Goal: Navigation & Orientation: Understand site structure

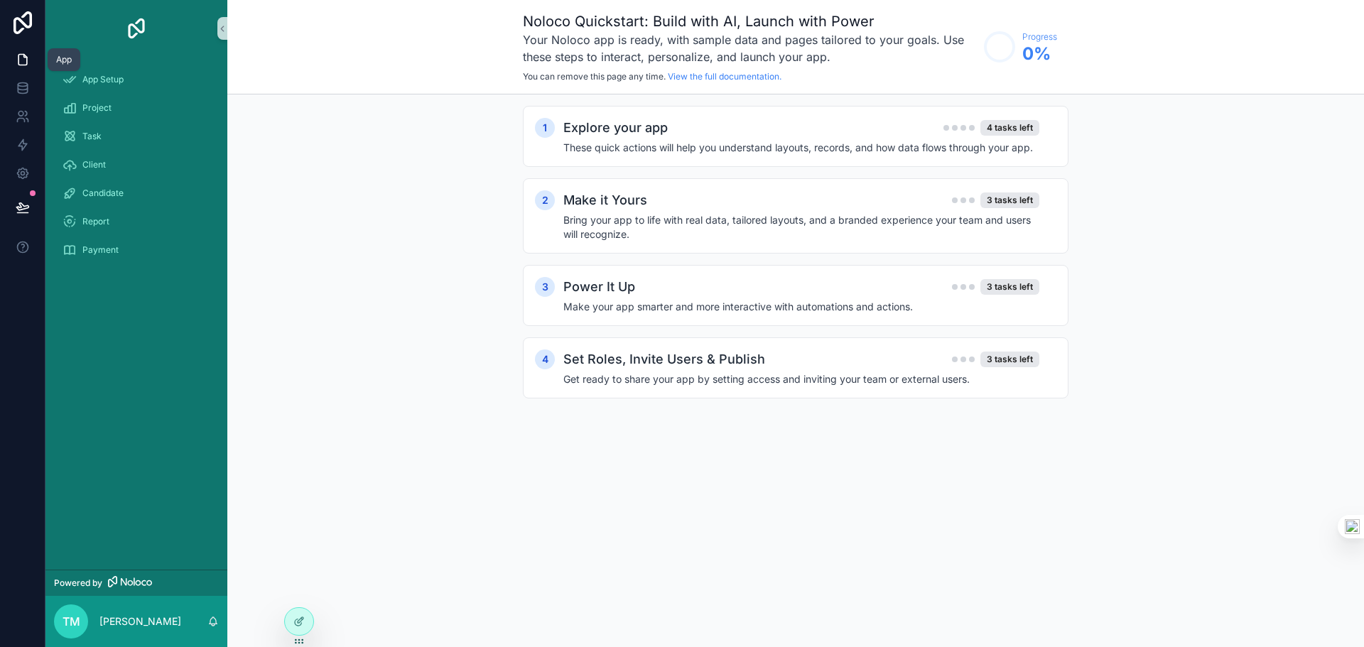
click at [22, 65] on icon at bounding box center [22, 60] width 9 height 11
click at [156, 75] on div "App Setup" at bounding box center [136, 79] width 148 height 23
click at [151, 106] on div "Project" at bounding box center [136, 108] width 148 height 23
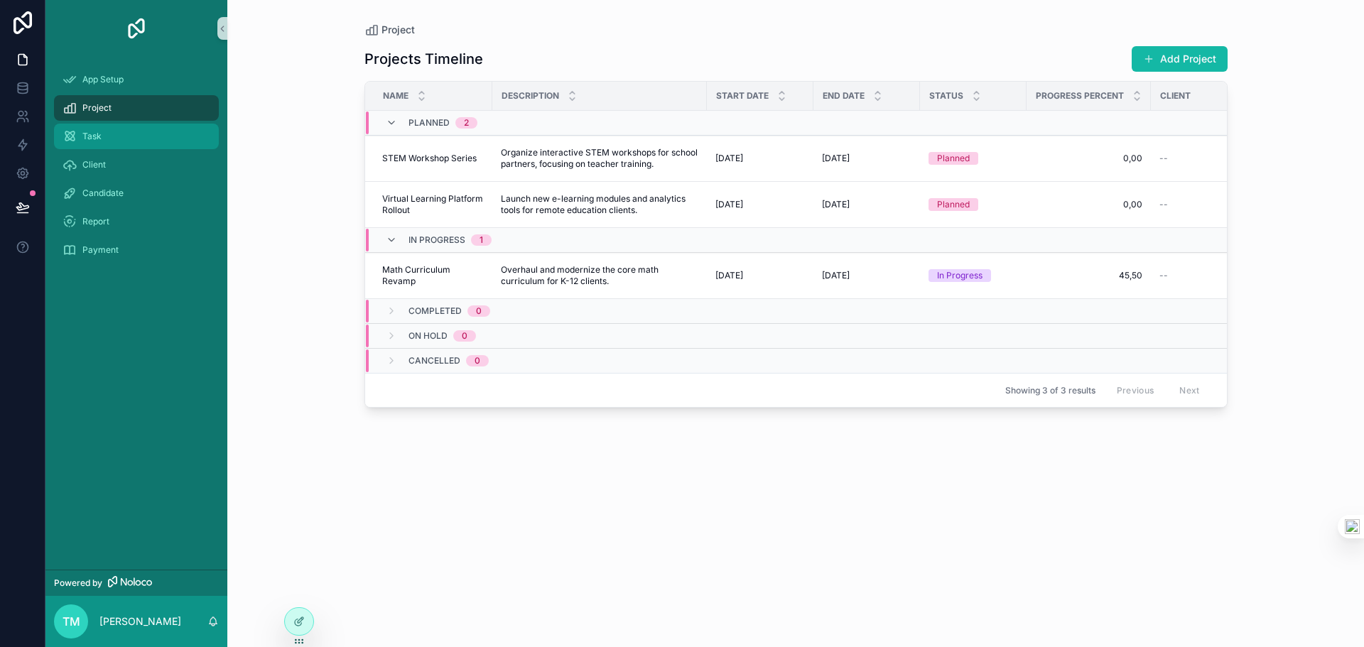
click at [152, 131] on div "Task" at bounding box center [136, 136] width 148 height 23
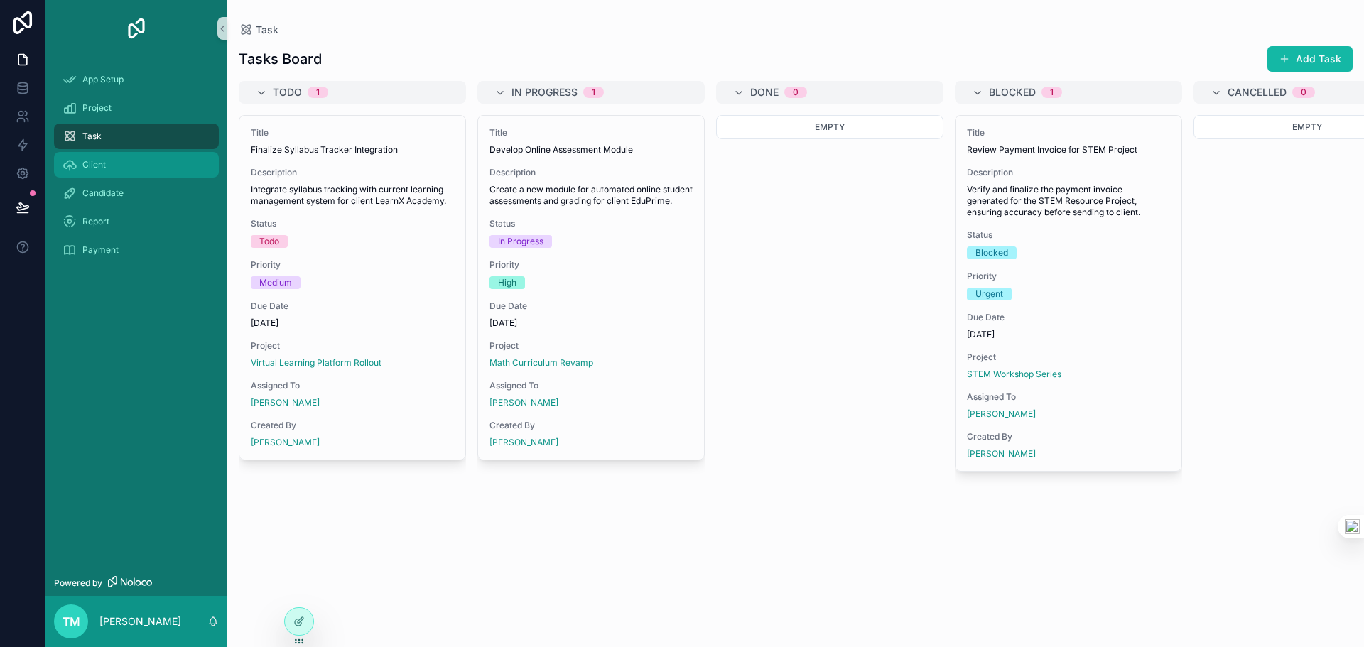
click at [161, 154] on div "Client" at bounding box center [136, 164] width 148 height 23
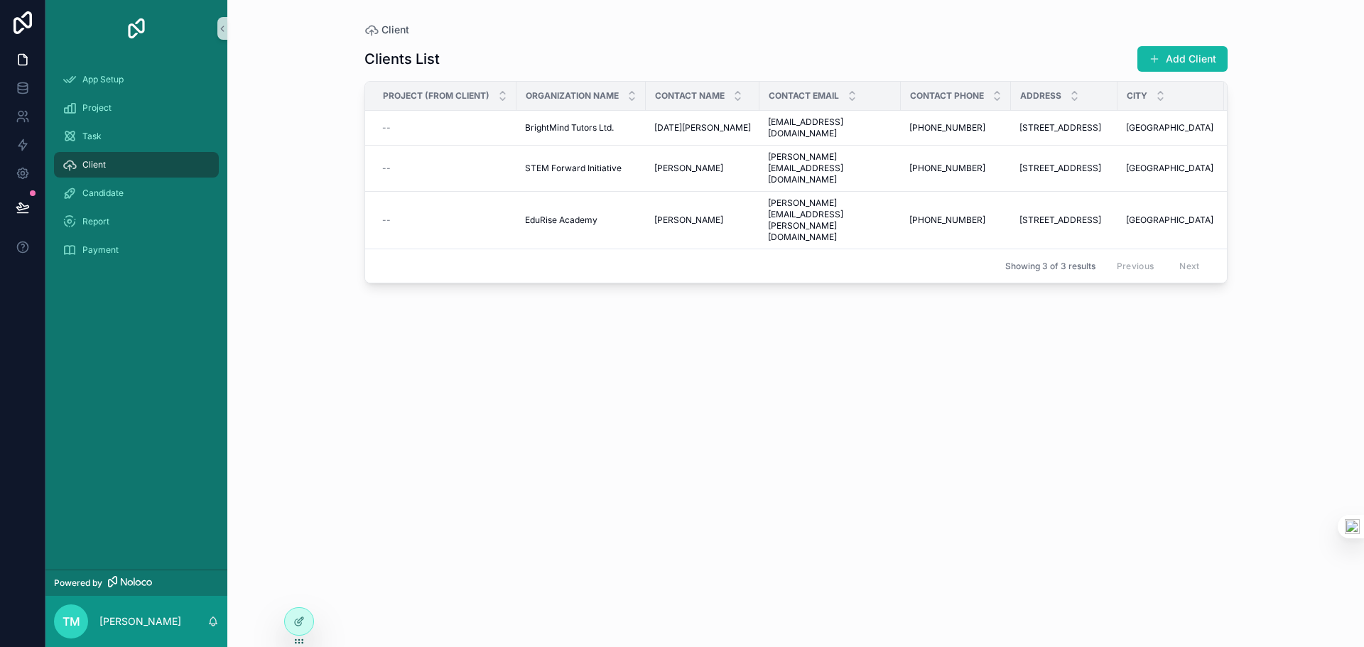
click at [157, 180] on div "Candidate" at bounding box center [136, 193] width 182 height 28
click at [157, 185] on div "Candidate" at bounding box center [136, 193] width 148 height 23
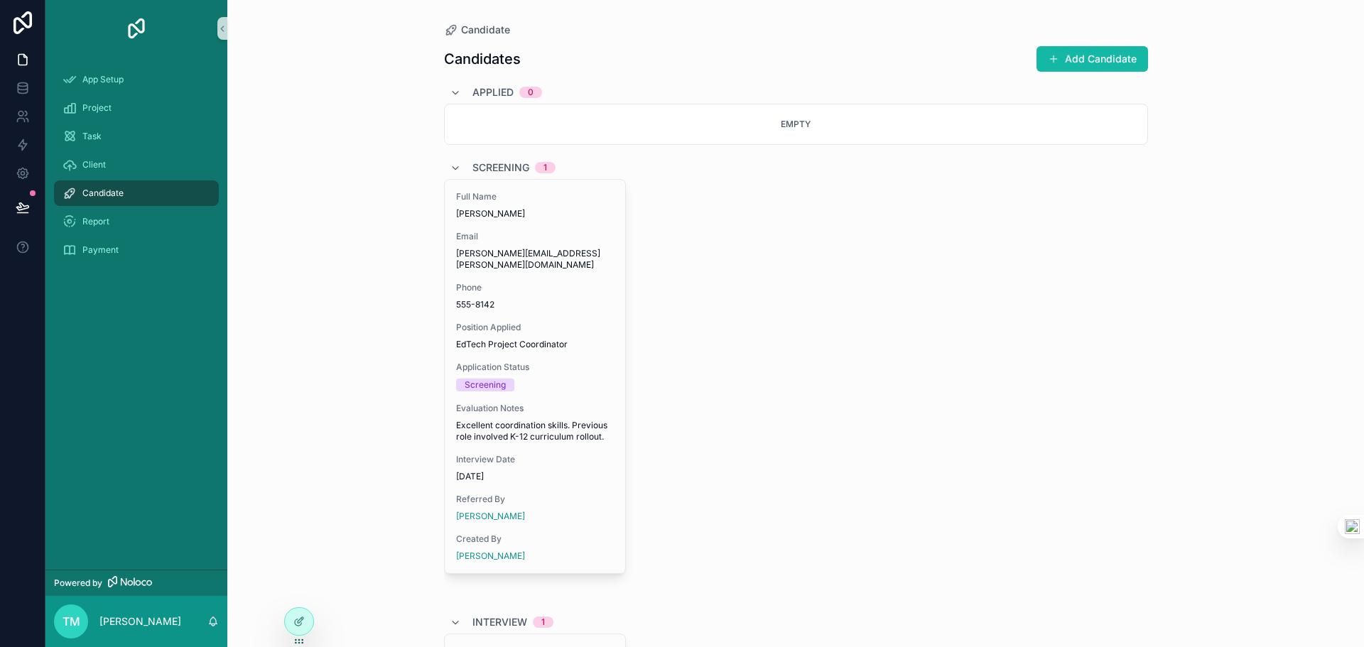
click at [148, 207] on div "Report" at bounding box center [136, 221] width 182 height 28
click at [134, 224] on div "Report" at bounding box center [136, 221] width 148 height 23
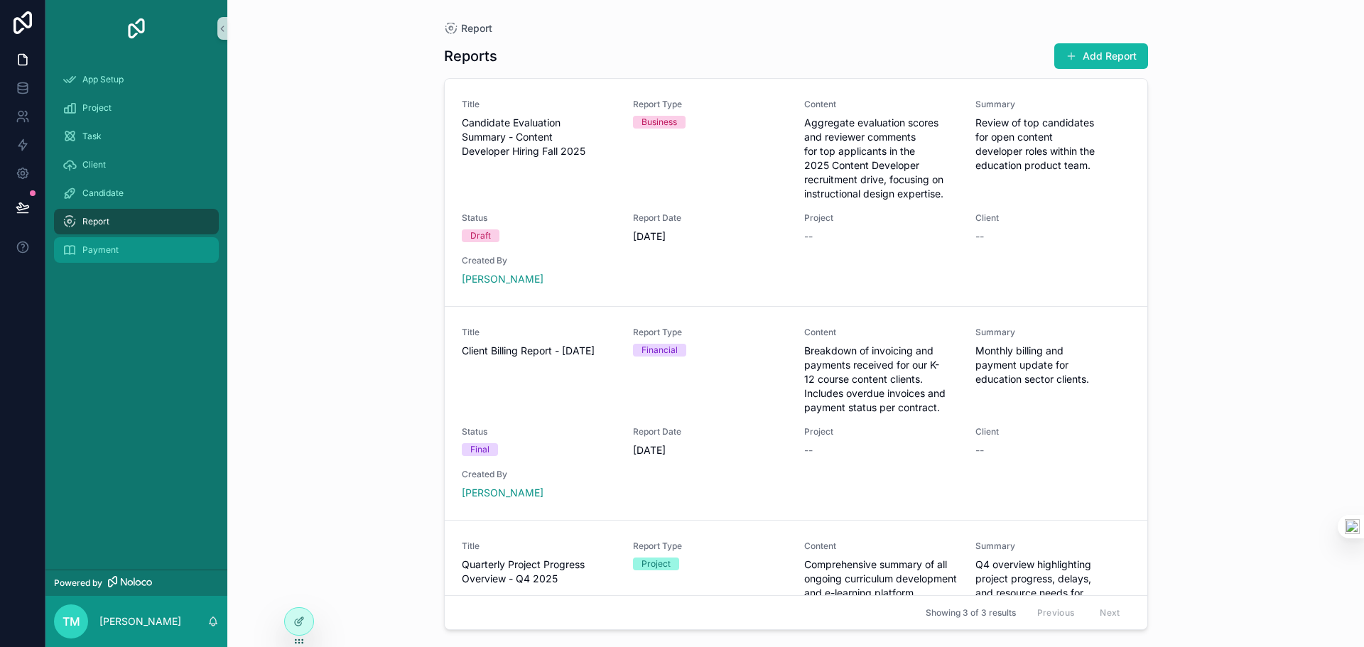
click at [134, 240] on div "Payment" at bounding box center [136, 250] width 148 height 23
